Goal: Book appointment/travel/reservation

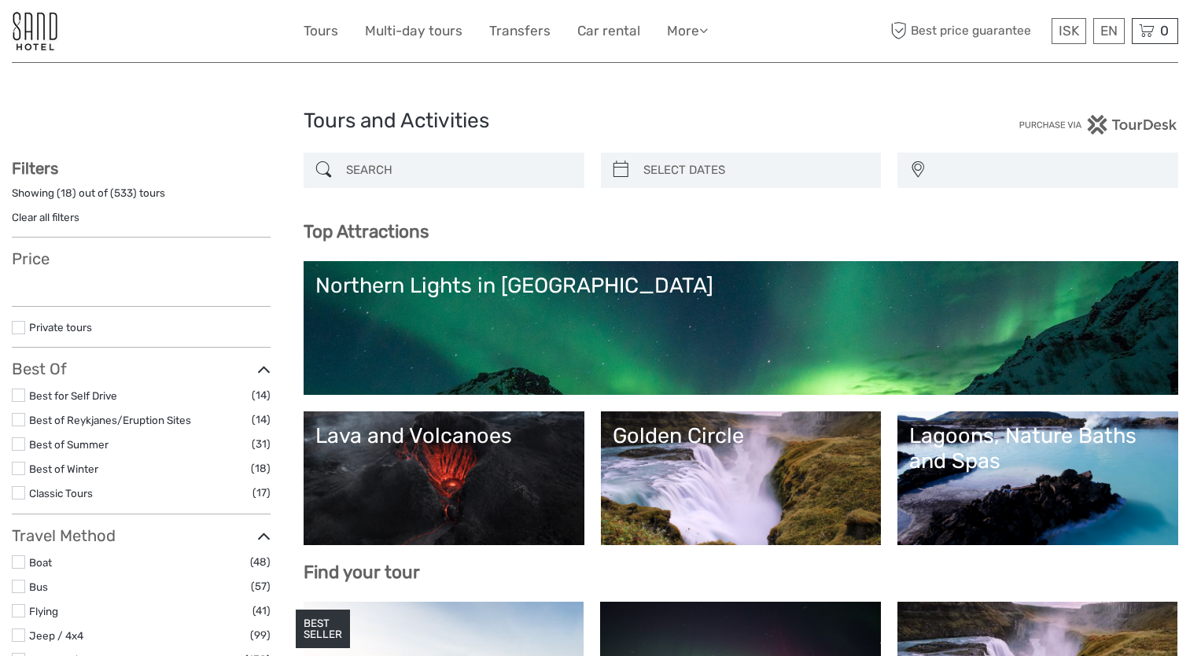
select select
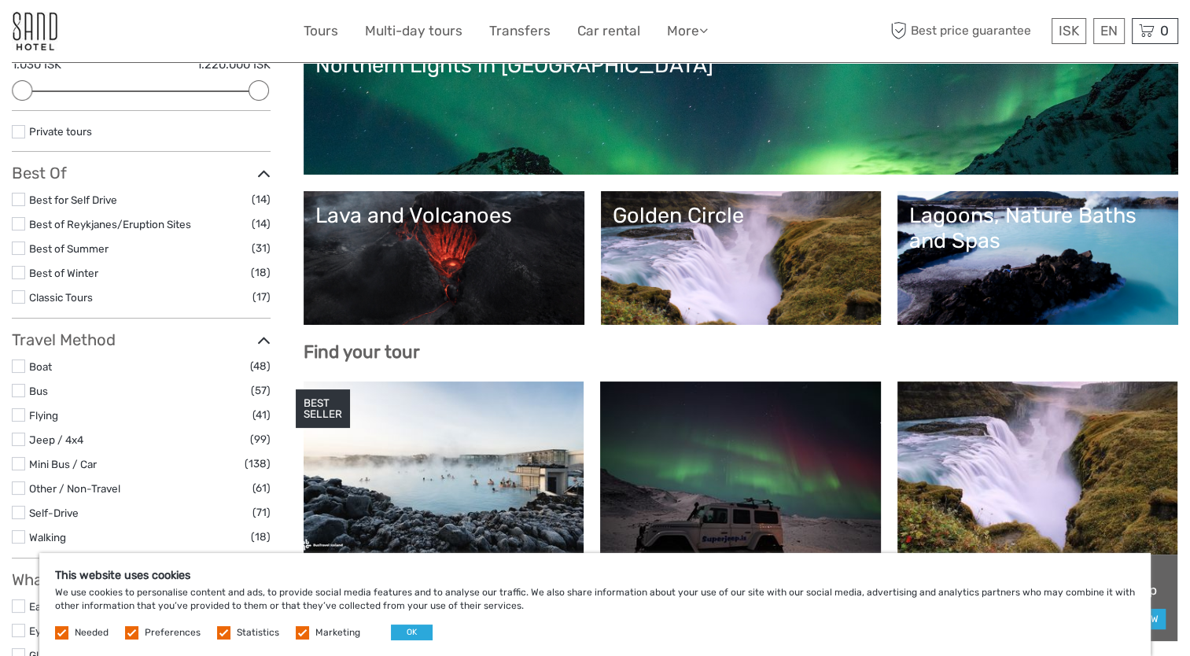
scroll to position [236, 0]
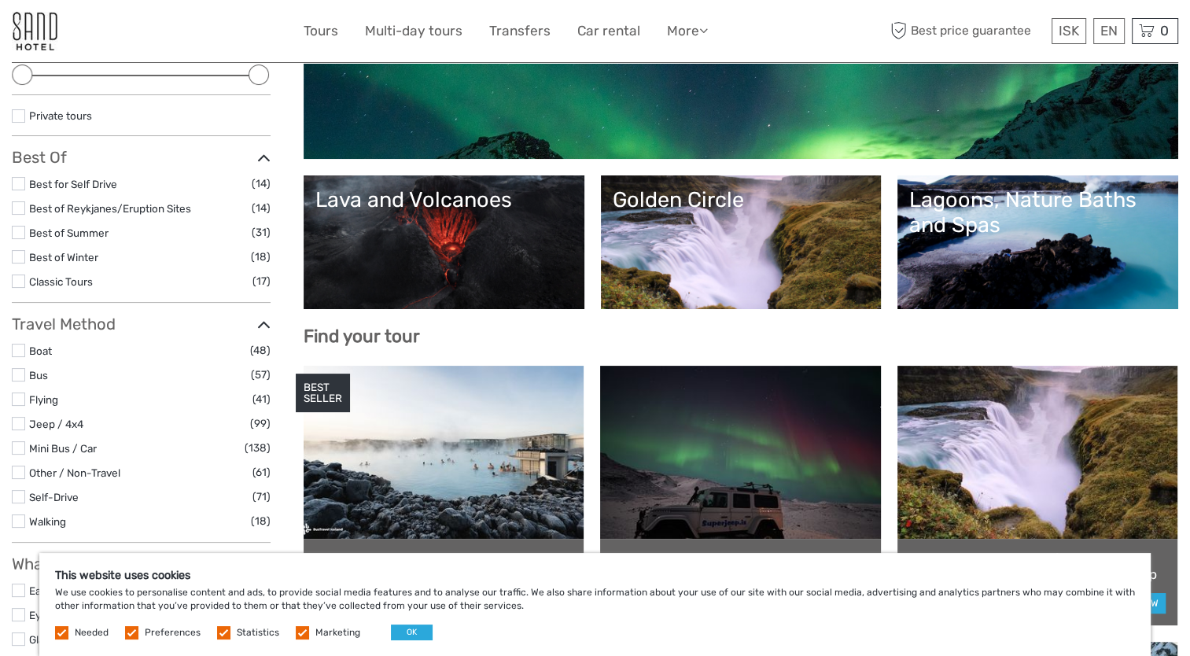
click at [711, 245] on link "Golden Circle" at bounding box center [740, 242] width 257 height 110
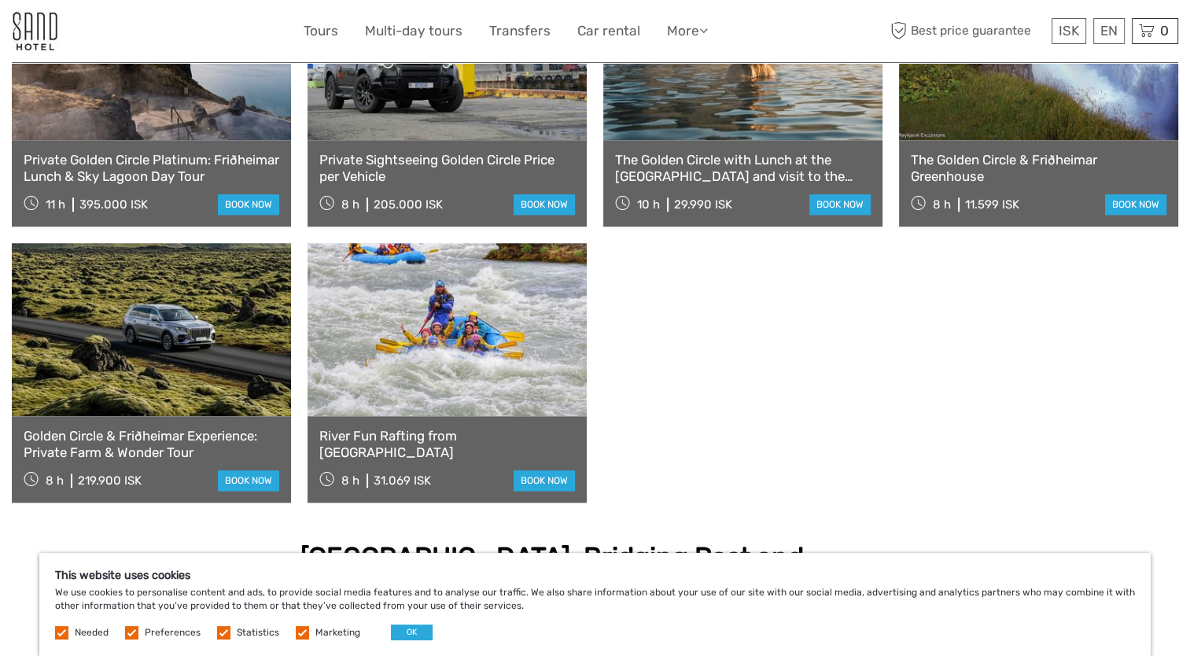
scroll to position [1572, 0]
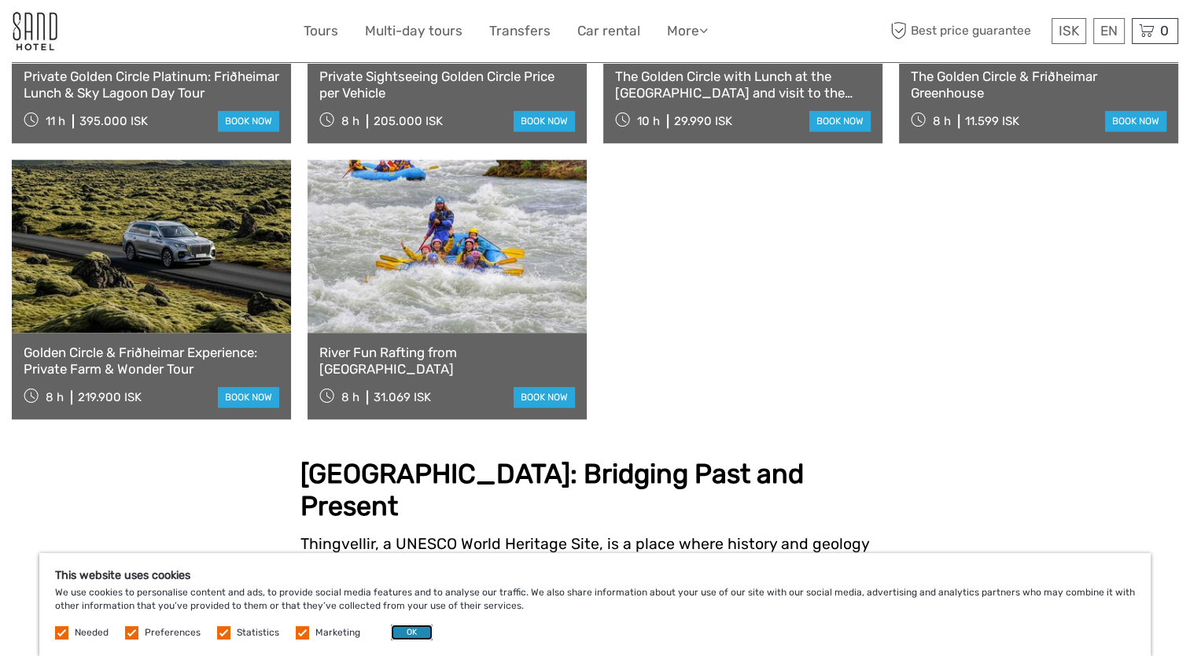
click at [414, 633] on button "OK" at bounding box center [412, 632] width 42 height 16
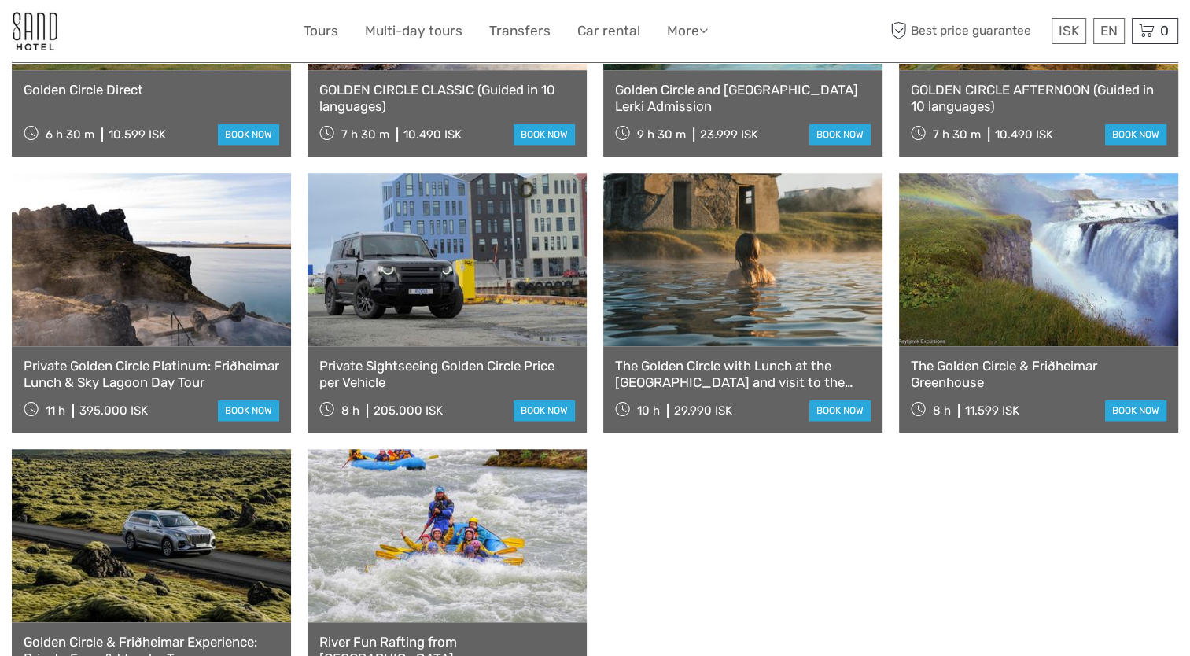
scroll to position [1258, 0]
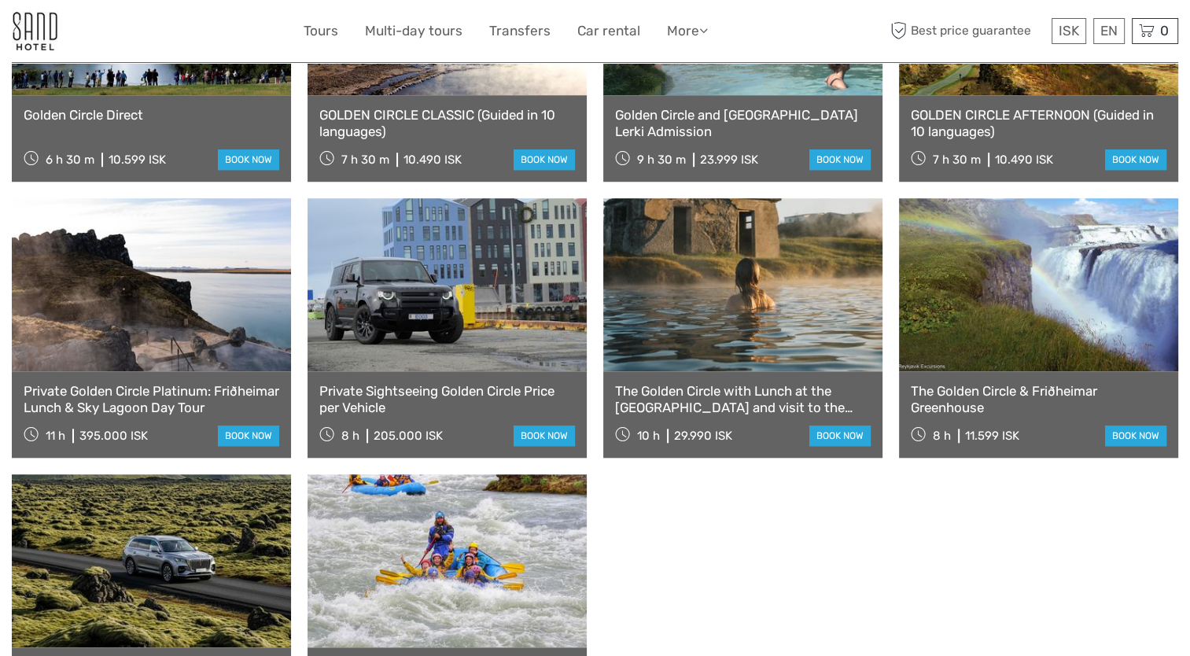
click at [352, 383] on link "Private Sightseeing Golden Circle Price per Vehicle" at bounding box center [447, 399] width 256 height 32
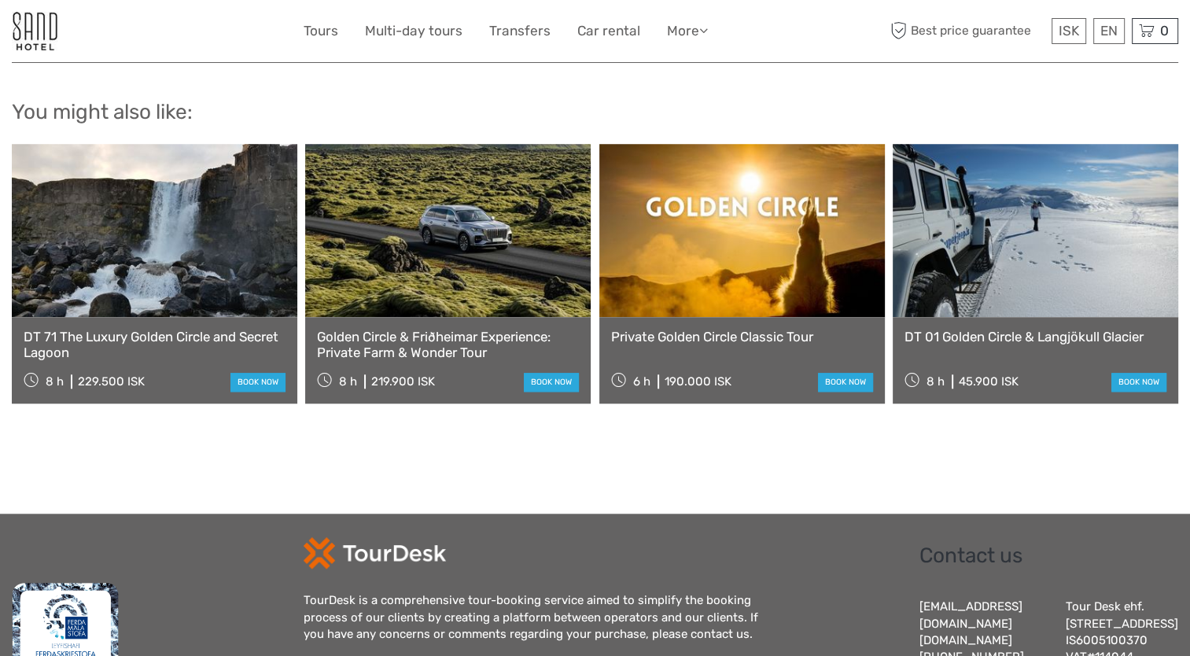
scroll to position [1258, 0]
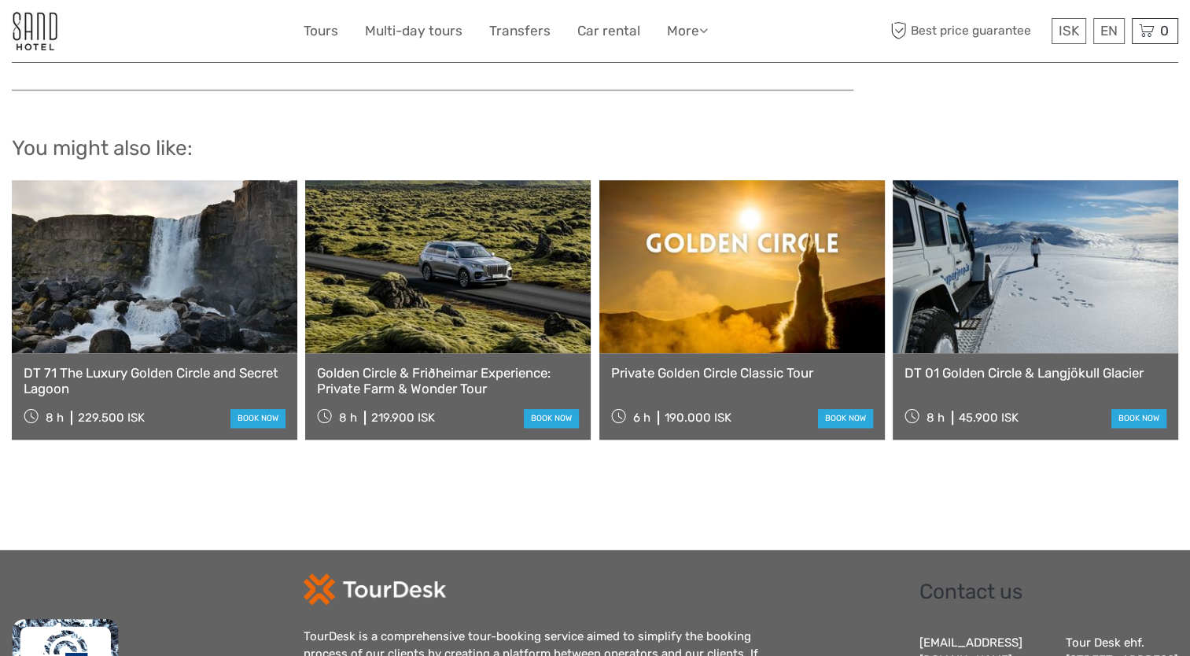
click at [686, 365] on link "Private Golden Circle Classic Tour" at bounding box center [742, 373] width 262 height 16
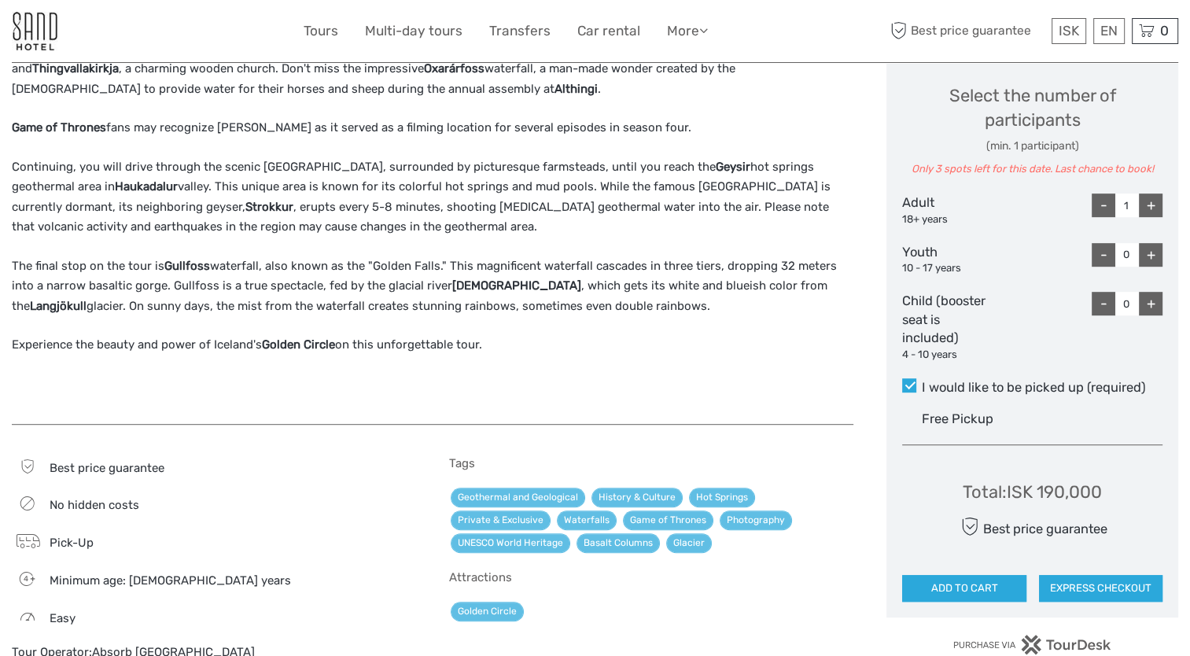
scroll to position [786, 0]
click at [1151, 203] on div "+" at bounding box center [1150, 205] width 24 height 24
type input "2"
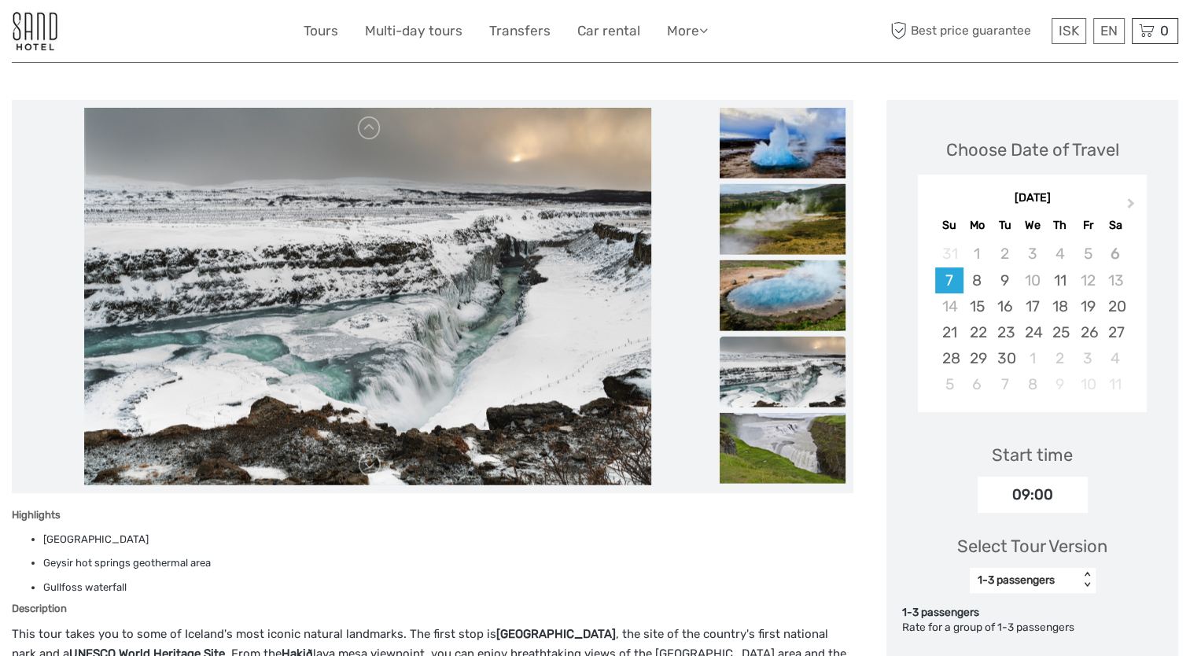
scroll to position [0, 0]
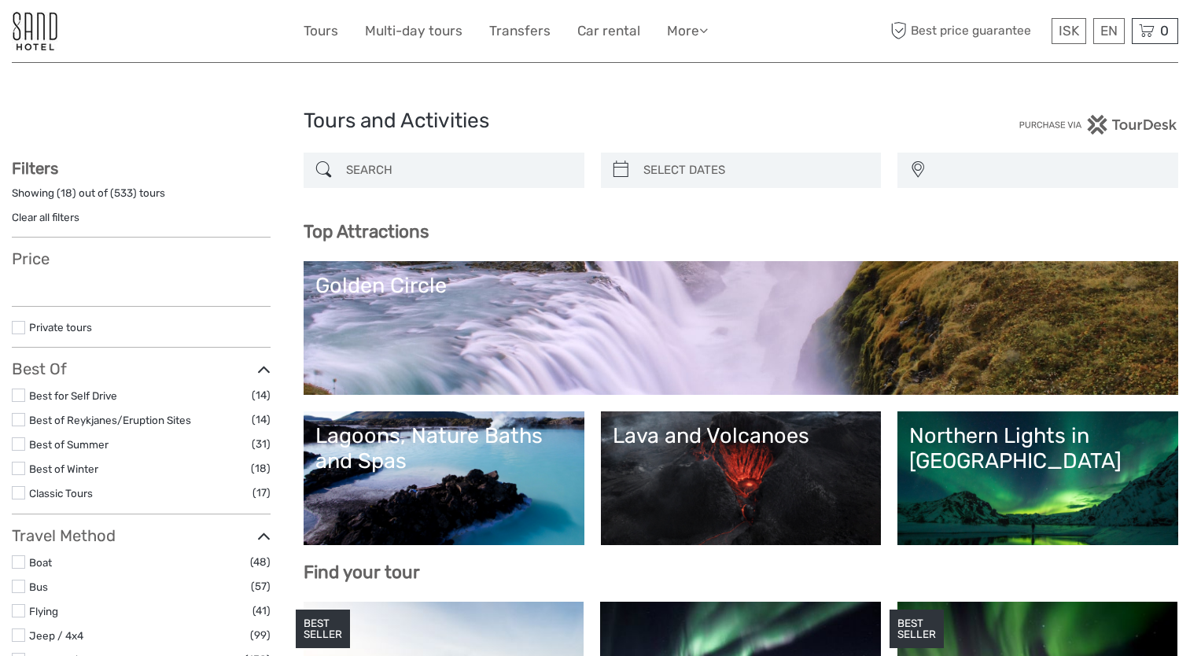
select select
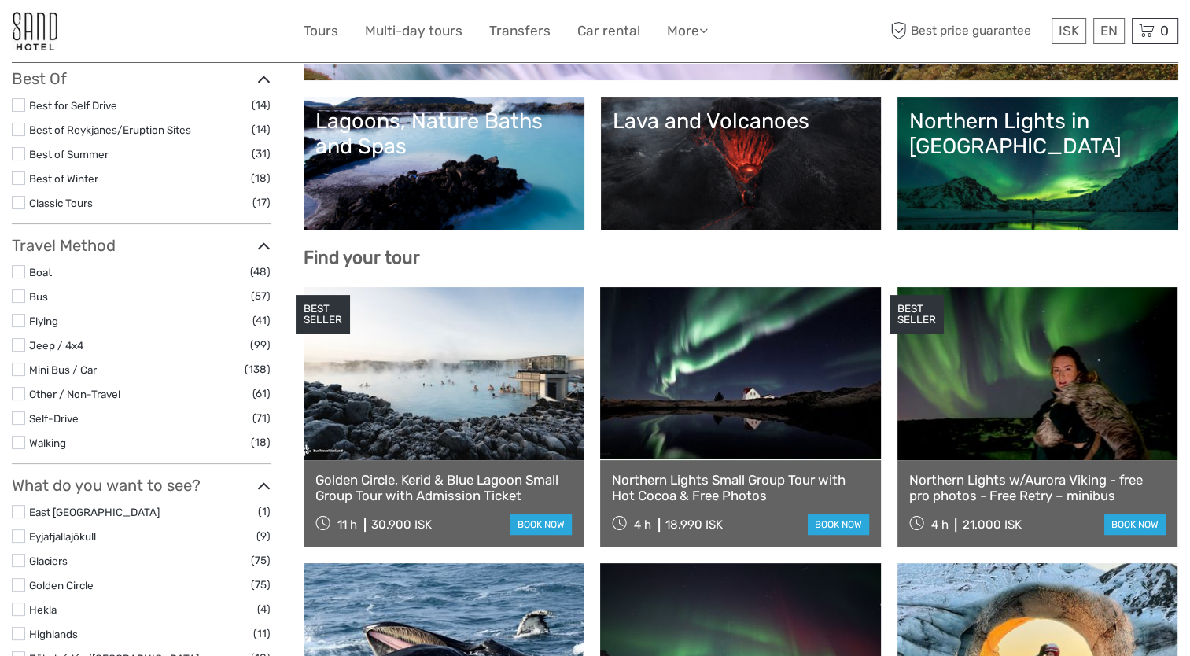
scroll to position [236, 0]
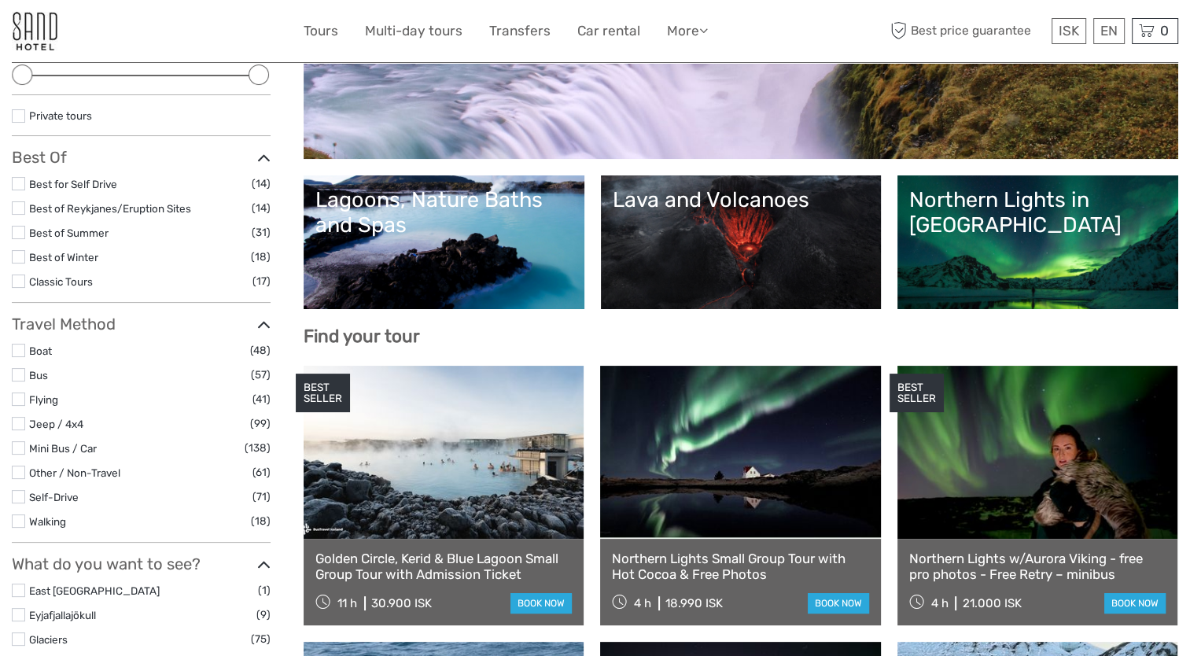
click at [1056, 247] on link "Northern Lights in [GEOGRAPHIC_DATA]" at bounding box center [1037, 242] width 257 height 110
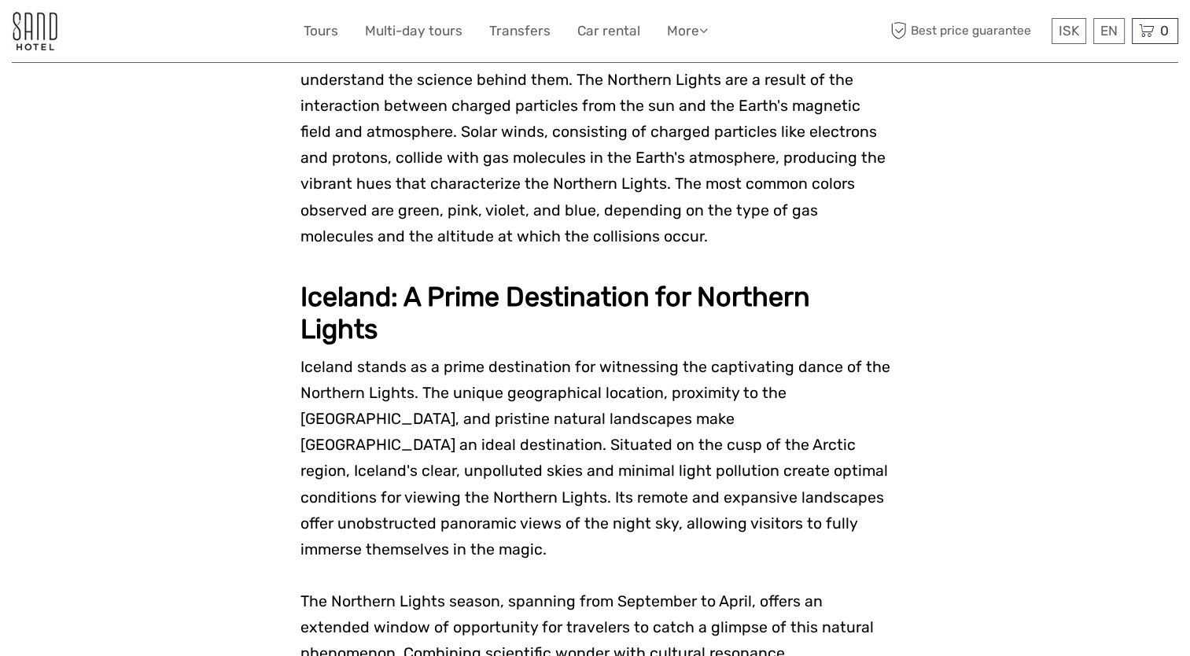
scroll to position [1572, 0]
